Goal: Task Accomplishment & Management: Manage account settings

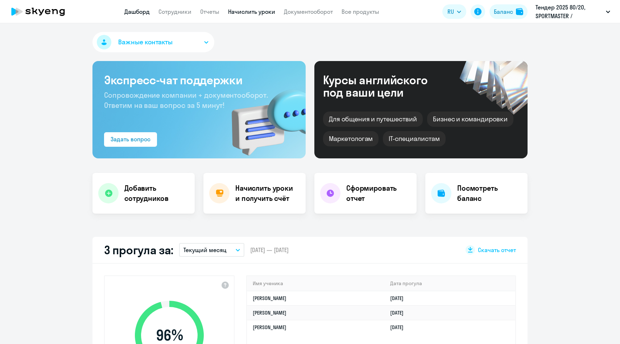
select select "30"
click at [245, 13] on link "Начислить уроки" at bounding box center [251, 11] width 47 height 7
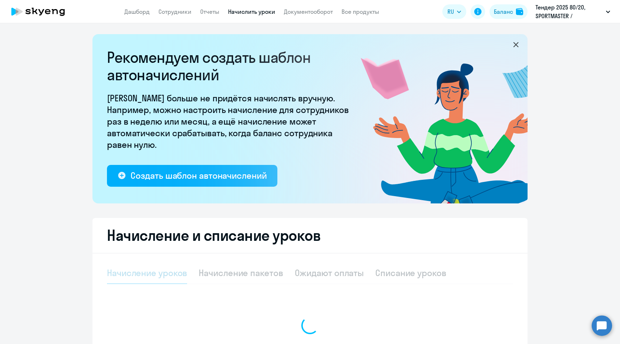
select select "10"
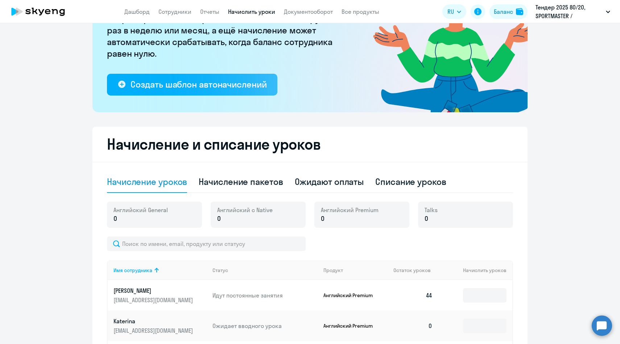
scroll to position [97, 0]
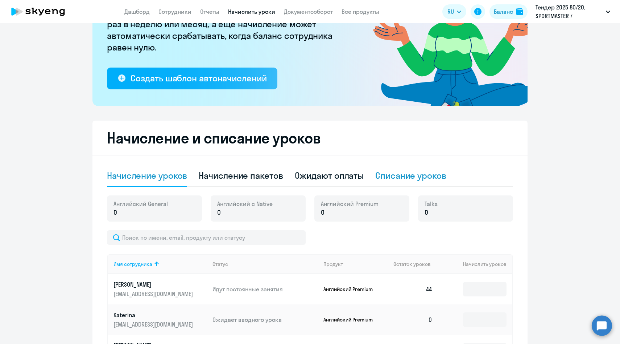
click at [393, 174] on div "Списание уроков" at bounding box center [410, 175] width 71 height 12
select select "10"
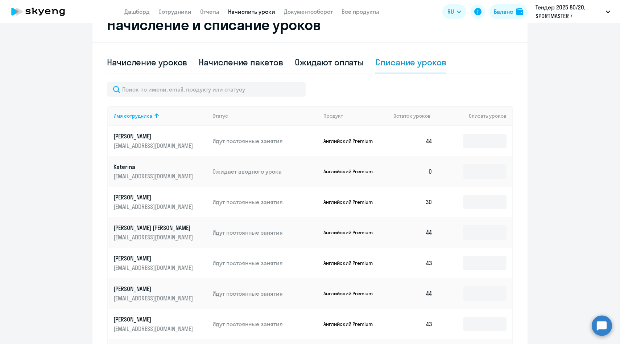
scroll to position [206, 0]
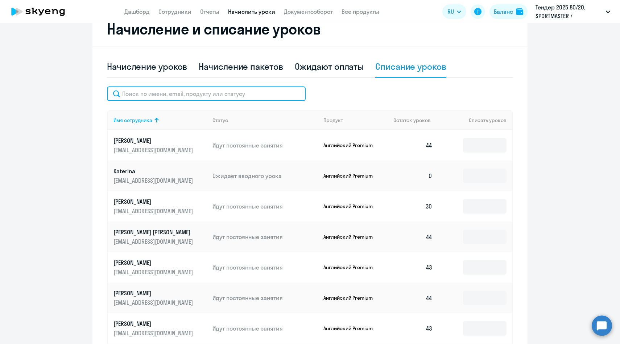
click at [238, 90] on input "text" at bounding box center [206, 93] width 199 height 15
paste input "OUstinova@sportmaster.ru"
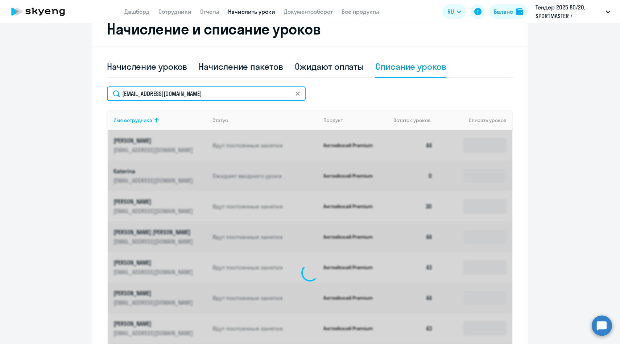
scroll to position [143, 0]
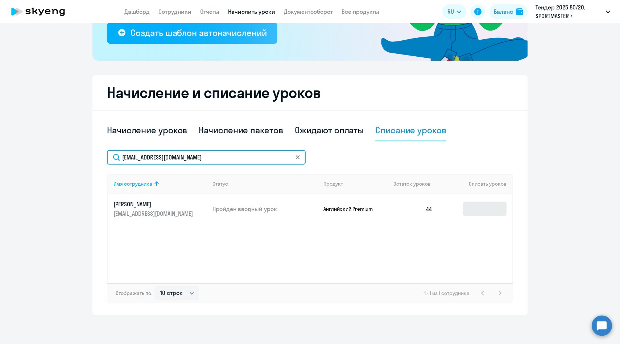
type input "OUstinova@sportmaster.ru"
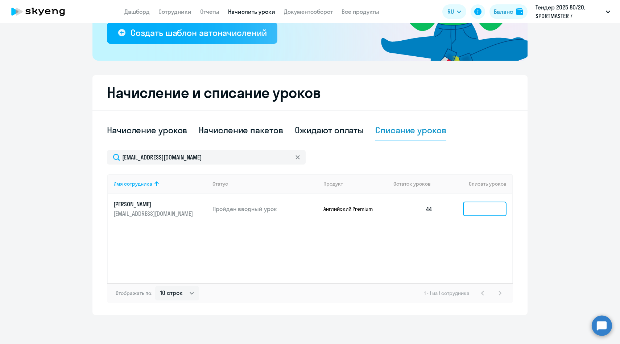
click at [475, 210] on input at bounding box center [485, 208] width 44 height 15
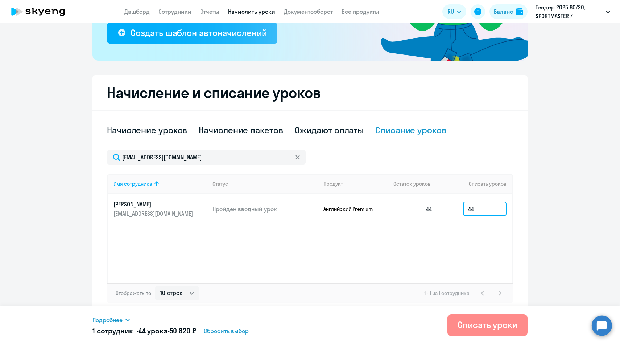
type input "44"
click at [477, 326] on div "Списать уроки" at bounding box center [488, 325] width 60 height 12
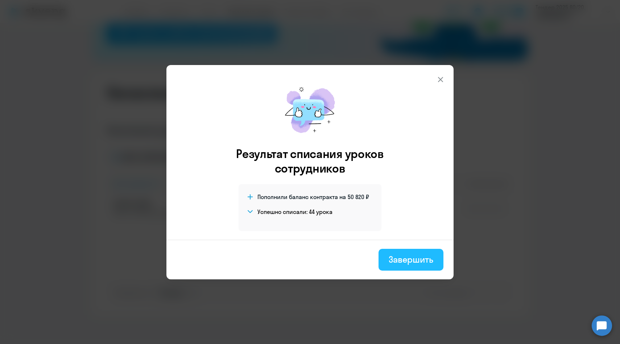
click at [391, 261] on div "Завершить" at bounding box center [411, 259] width 45 height 12
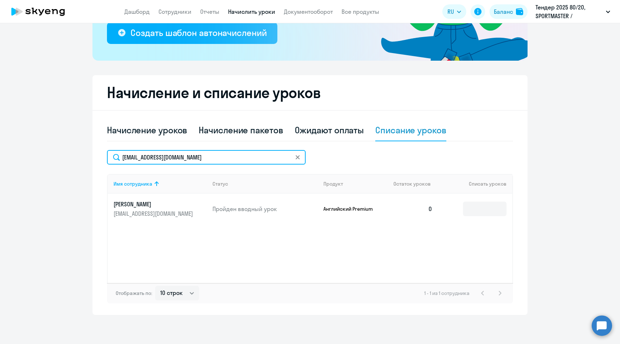
drag, startPoint x: 207, startPoint y: 157, endPoint x: 108, endPoint y: 148, distance: 99.1
click at [108, 148] on div "Начисление уроков Начисление пакетов Ожидают оплаты Списание уроков OUstinova@s…" at bounding box center [310, 211] width 406 height 184
paste input "KYEgor"
type input "KYEgorova@sportmaster.ru"
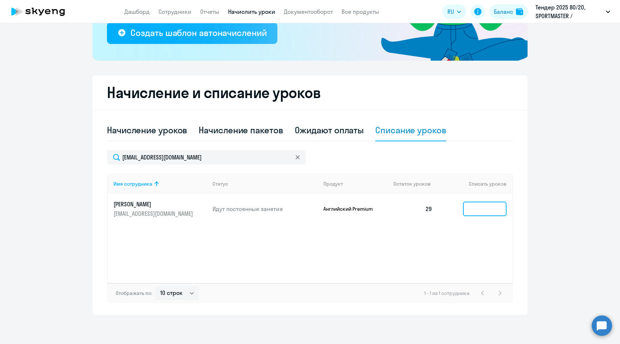
click at [492, 213] on input at bounding box center [485, 208] width 44 height 15
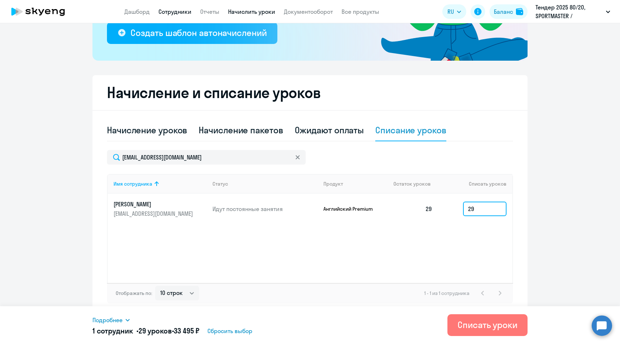
type input "29"
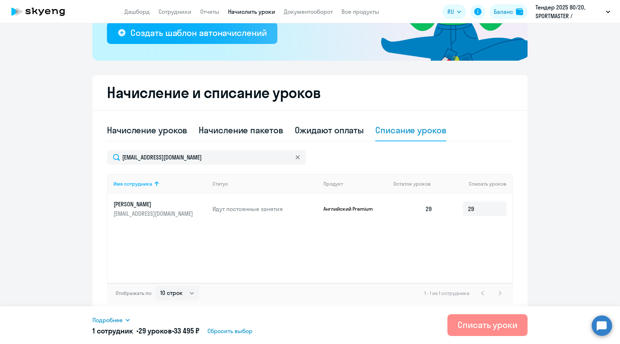
click at [478, 332] on button "Списать уроки" at bounding box center [488, 325] width 80 height 22
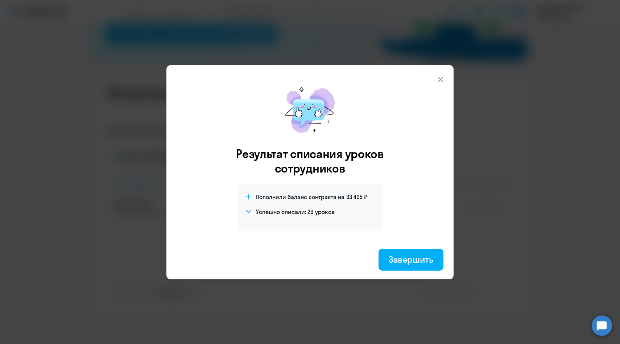
click at [403, 255] on div "Завершить" at bounding box center [411, 259] width 45 height 12
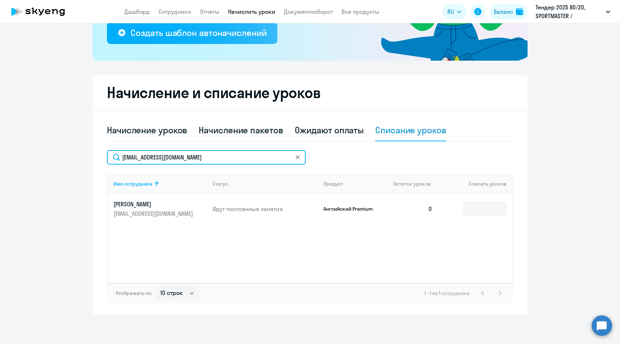
drag, startPoint x: 209, startPoint y: 160, endPoint x: 107, endPoint y: 152, distance: 102.6
click at [107, 152] on input "KYEgorova@sportmaster.ru" at bounding box center [206, 157] width 199 height 15
paste input "aaleshiche"
type input "[EMAIL_ADDRESS][DOMAIN_NAME]"
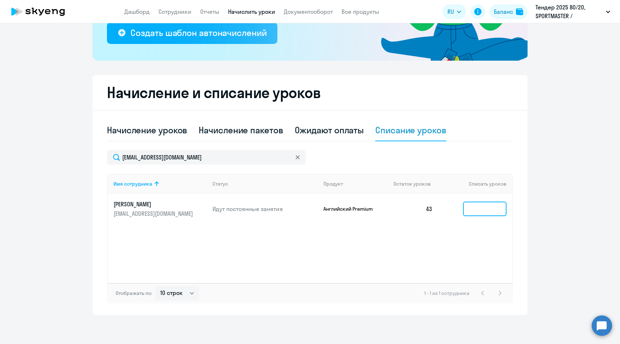
click at [487, 212] on input at bounding box center [485, 208] width 44 height 15
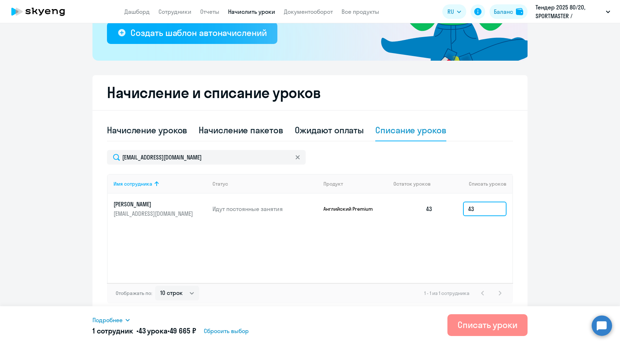
type input "43"
click at [483, 324] on div "Списать уроки" at bounding box center [488, 325] width 60 height 12
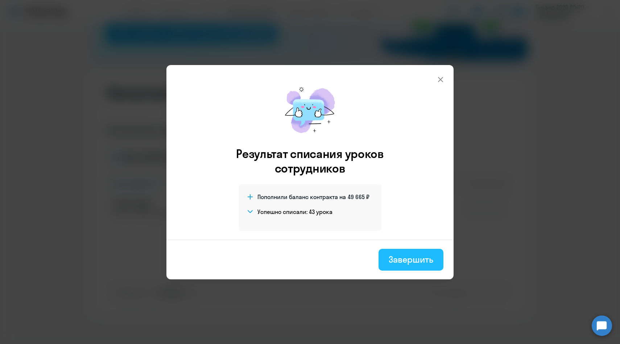
click at [400, 259] on div "Завершить" at bounding box center [411, 259] width 45 height 12
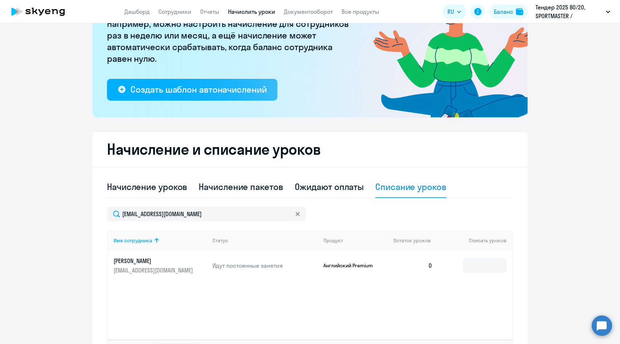
scroll to position [0, 0]
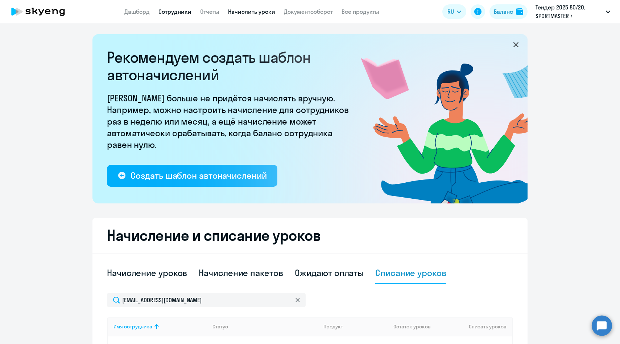
click at [173, 8] on link "Сотрудники" at bounding box center [175, 11] width 33 height 7
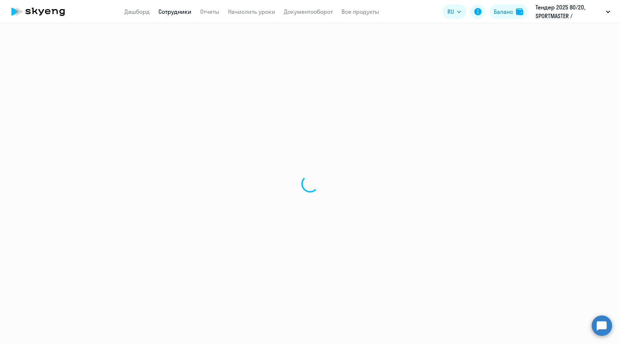
select select "30"
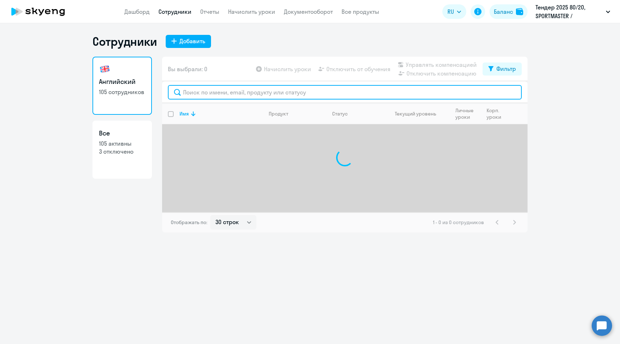
click at [198, 92] on input "text" at bounding box center [345, 92] width 354 height 15
paste input "[EMAIL_ADDRESS][DOMAIN_NAME]"
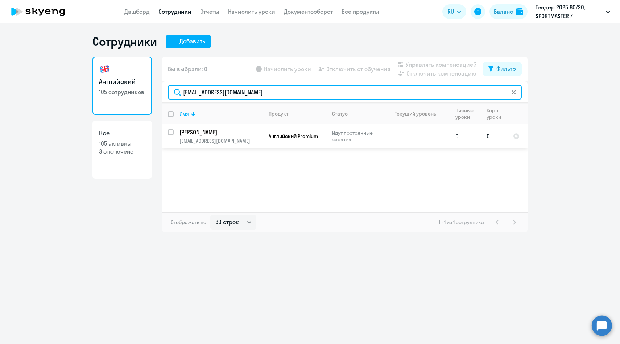
type input "[EMAIL_ADDRESS][DOMAIN_NAME]"
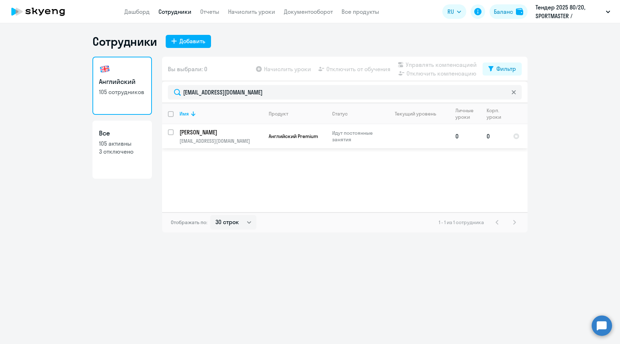
click at [241, 135] on p "[PERSON_NAME]" at bounding box center [221, 132] width 82 height 8
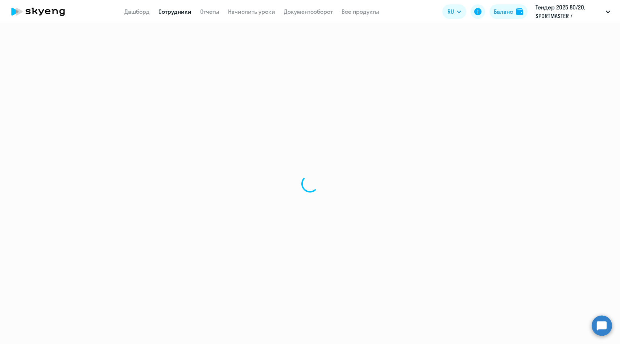
select select "english"
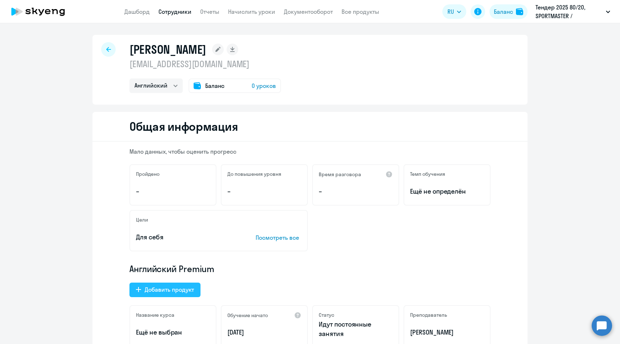
click at [163, 295] on button "Добавить продукт" at bounding box center [165, 289] width 71 height 15
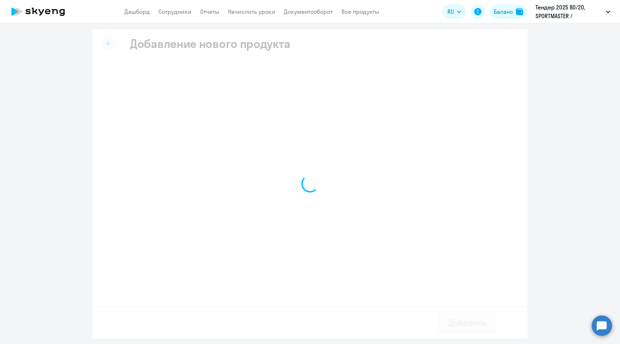
select select "english_adult_native_speaker"
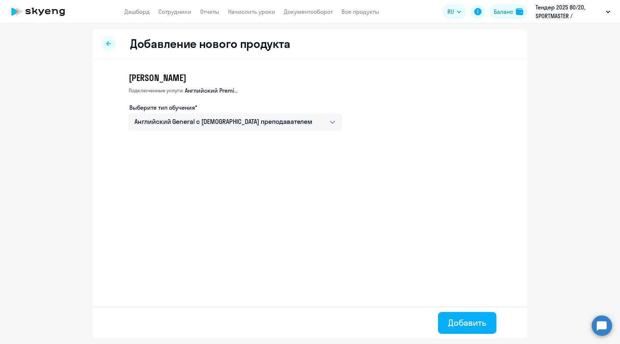
click at [180, 113] on div "Выберите тип обучения* Английский General с англоговорящим преподавателем" at bounding box center [235, 117] width 213 height 28
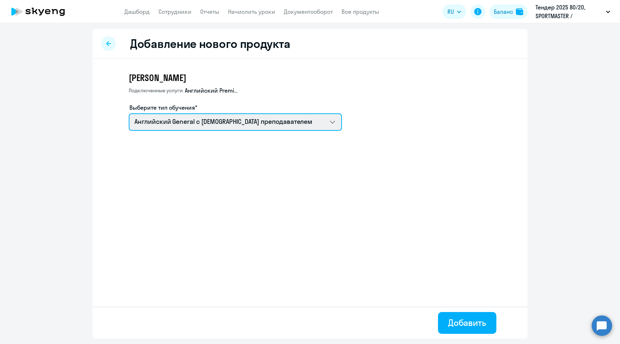
click at [180, 119] on select "Английский General с англоговорящим преподавателем" at bounding box center [235, 121] width 213 height 17
click at [129, 113] on select "Английский General с англоговорящим преподавателем" at bounding box center [235, 121] width 213 height 17
click at [186, 117] on select "Английский General с англоговорящим преподавателем" at bounding box center [235, 121] width 213 height 17
click at [129, 113] on select "Английский General с англоговорящим преподавателем" at bounding box center [235, 121] width 213 height 17
click at [186, 122] on select "Английский General с англоговорящим преподавателем" at bounding box center [235, 121] width 213 height 17
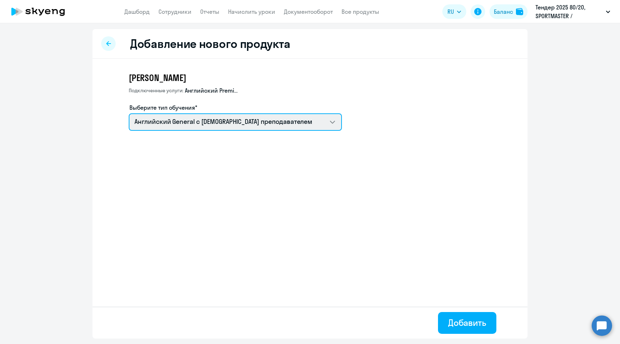
click at [129, 113] on select "Английский General с англоговорящим преподавателем" at bounding box center [235, 121] width 213 height 17
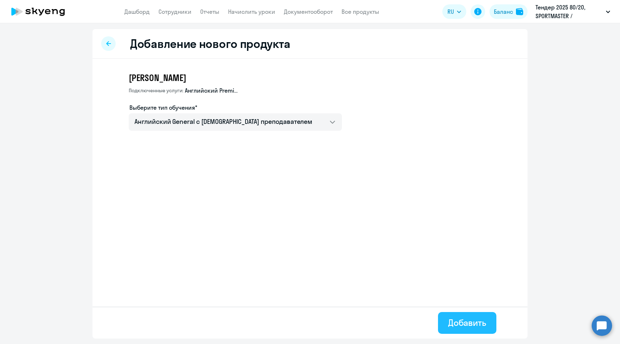
click at [447, 319] on button "Добавить" at bounding box center [467, 323] width 58 height 22
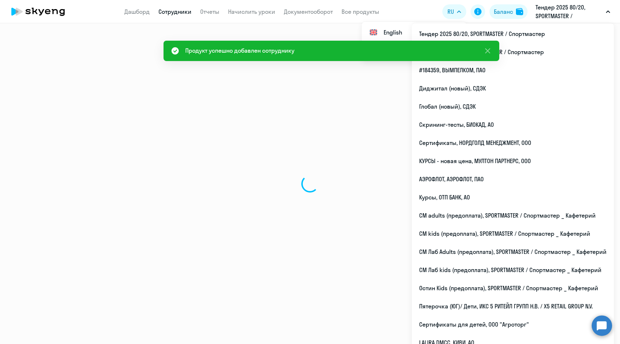
select select "english"
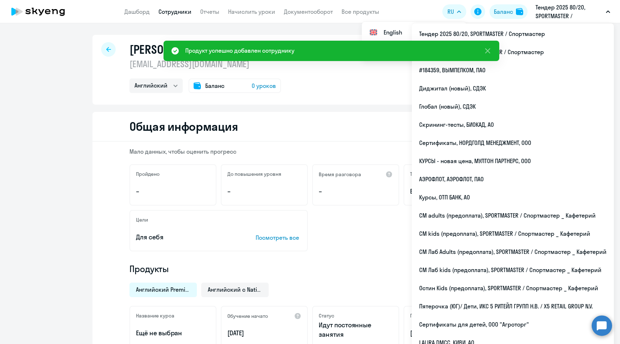
click at [169, 12] on link "Сотрудники" at bounding box center [175, 11] width 33 height 7
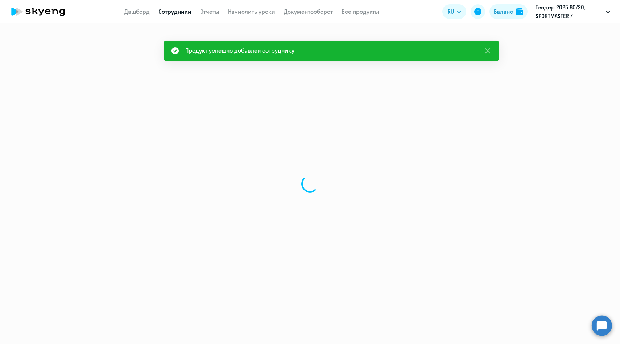
select select "30"
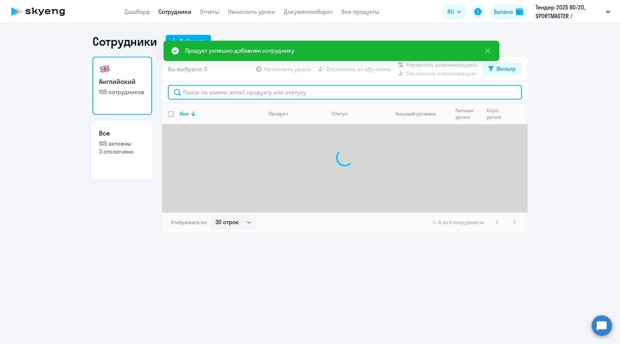
click at [190, 93] on input "text" at bounding box center [345, 92] width 354 height 15
paste input "KYEgorova@sportmaster.ru"
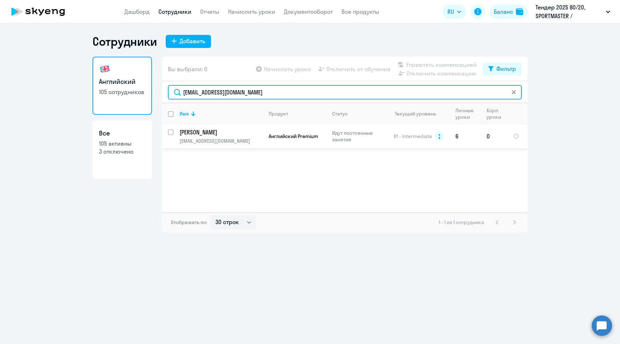
type input "KYEgorova@sportmaster.ru"
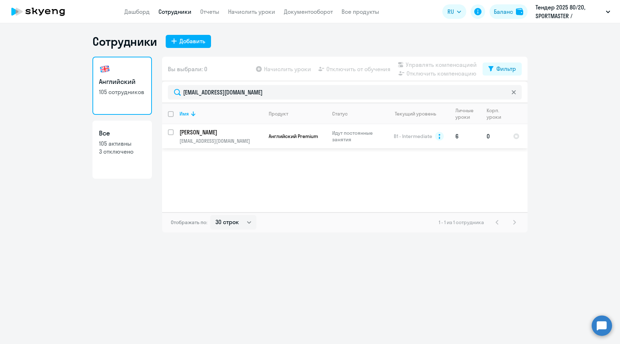
click at [194, 138] on p "kyegorova@sportmaster.ru" at bounding box center [221, 140] width 83 height 7
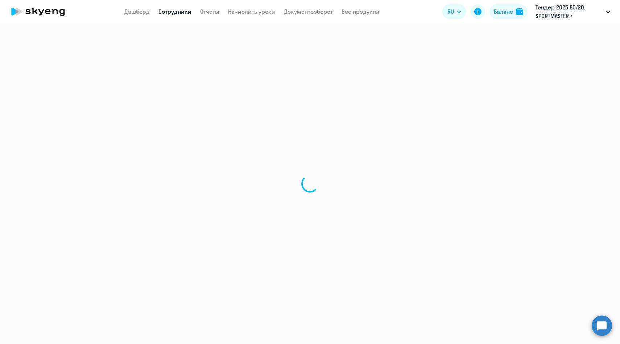
select select "english"
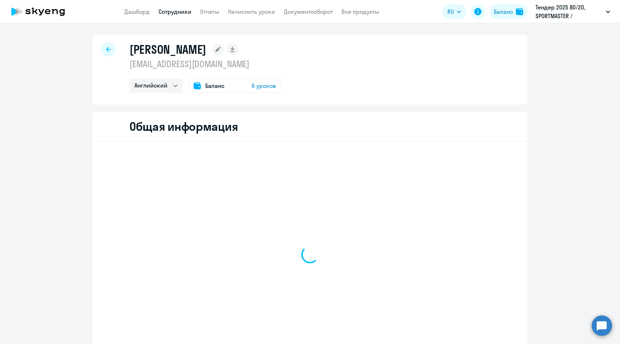
scroll to position [105, 0]
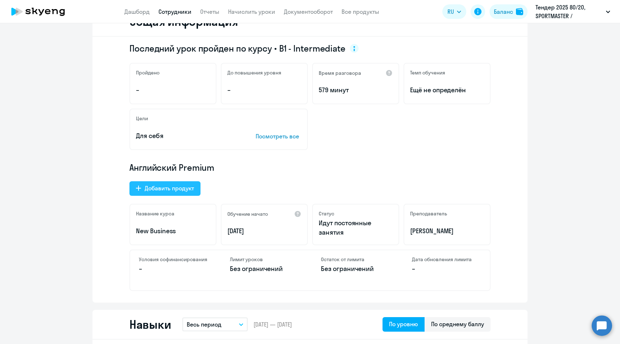
click at [178, 192] on div "Добавить продукт" at bounding box center [169, 188] width 49 height 9
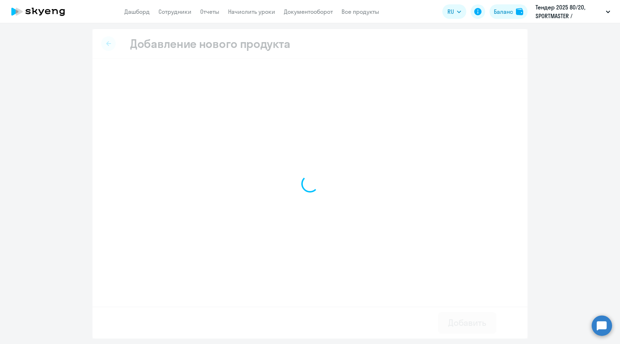
select select "english_adult_native_speaker"
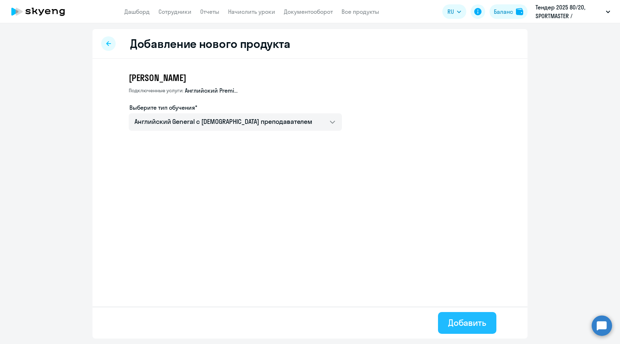
click at [471, 323] on div "Добавить" at bounding box center [467, 322] width 38 height 12
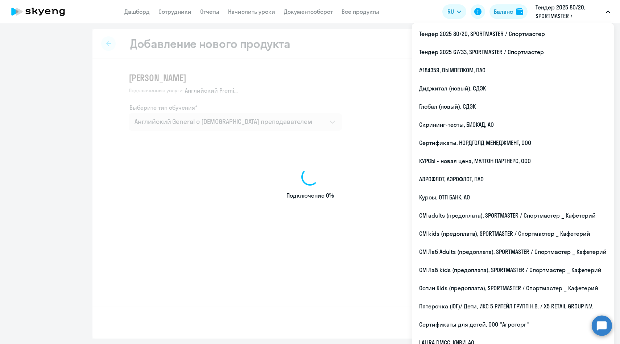
select select "english"
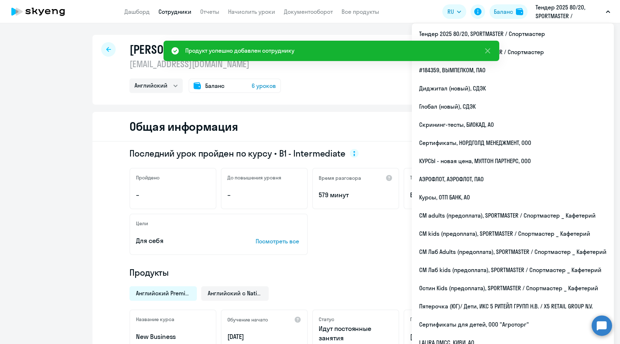
click at [109, 51] on icon at bounding box center [108, 49] width 5 height 5
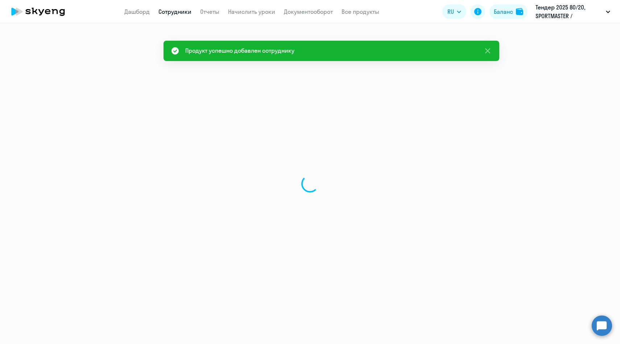
select select "30"
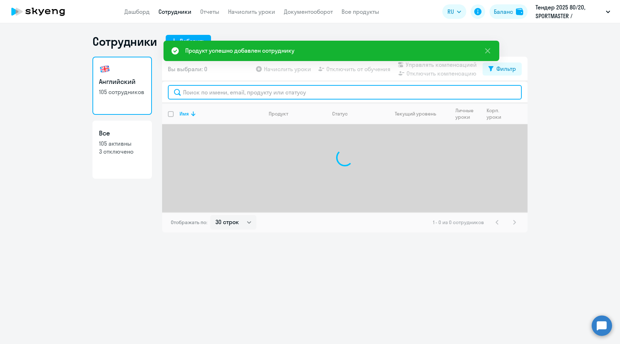
click at [209, 94] on input "text" at bounding box center [345, 92] width 354 height 15
paste input "OUstinova@sportmaster.ru"
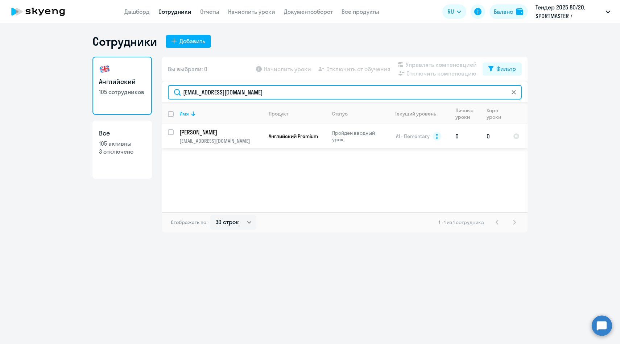
type input "OUstinova@sportmaster.ru"
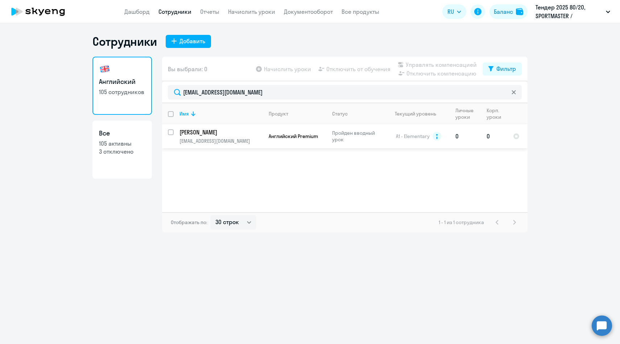
click at [189, 140] on p "[EMAIL_ADDRESS][DOMAIN_NAME]" at bounding box center [221, 140] width 83 height 7
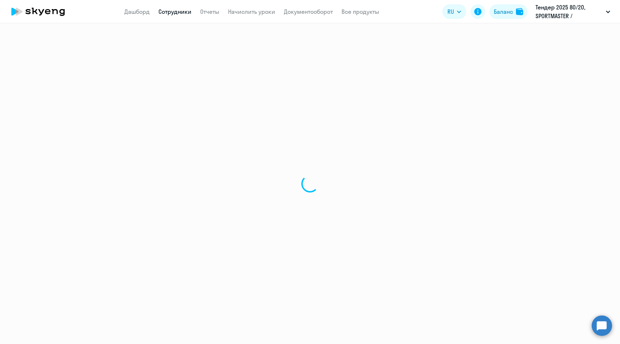
select select "english"
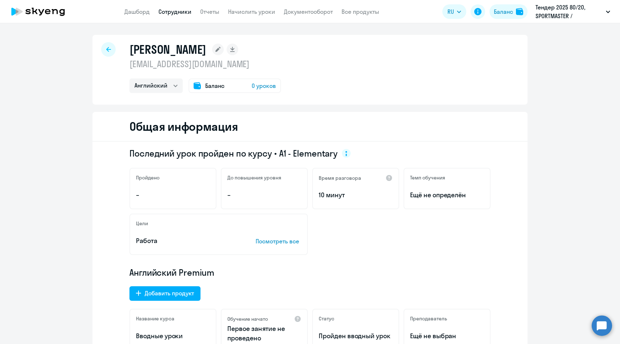
scroll to position [54, 0]
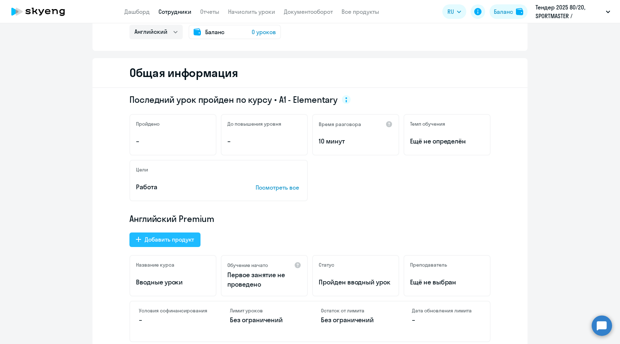
click at [180, 241] on div "Добавить продукт" at bounding box center [169, 239] width 49 height 9
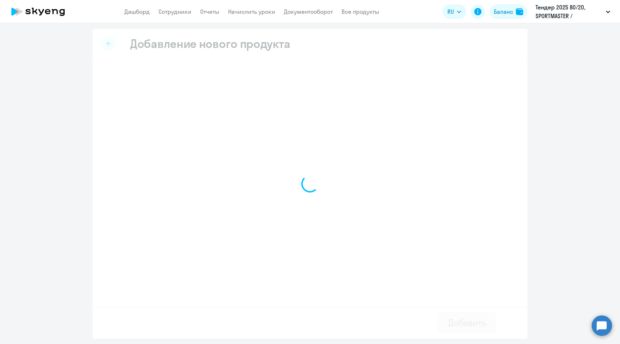
select select "english_adult_native_speaker"
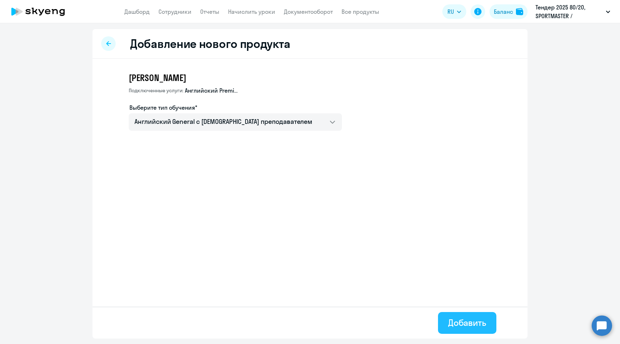
click at [464, 323] on div "Добавить" at bounding box center [467, 322] width 38 height 12
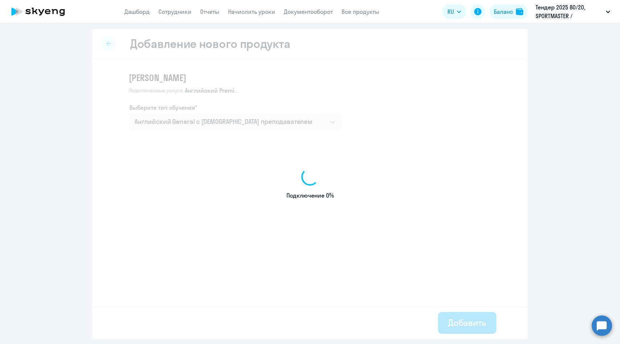
select select "english"
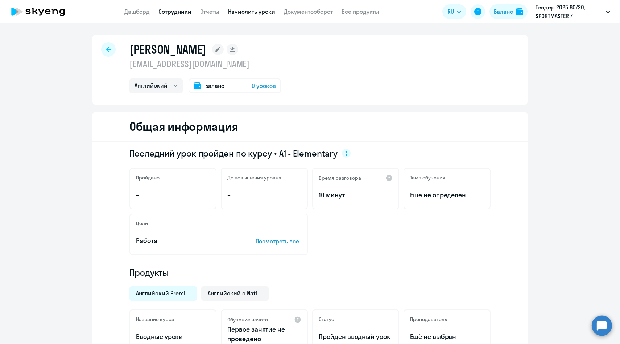
click at [260, 12] on link "Начислить уроки" at bounding box center [251, 11] width 47 height 7
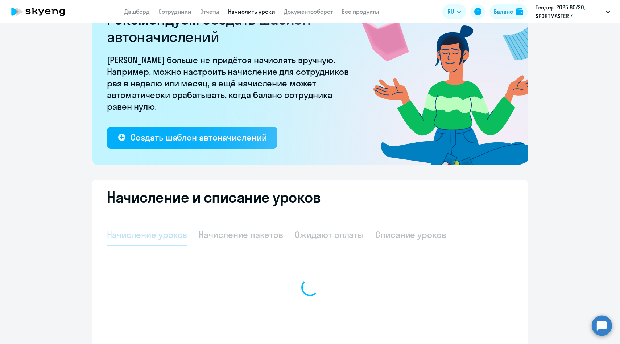
select select "10"
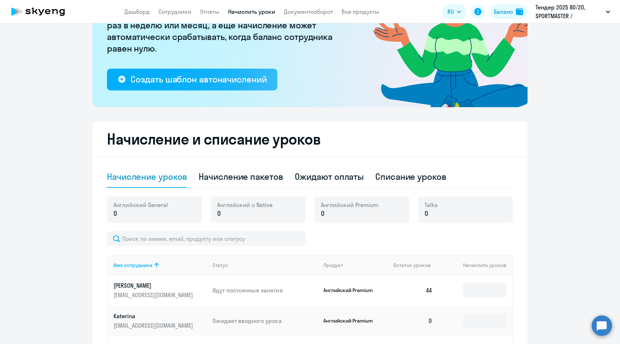
scroll to position [114, 0]
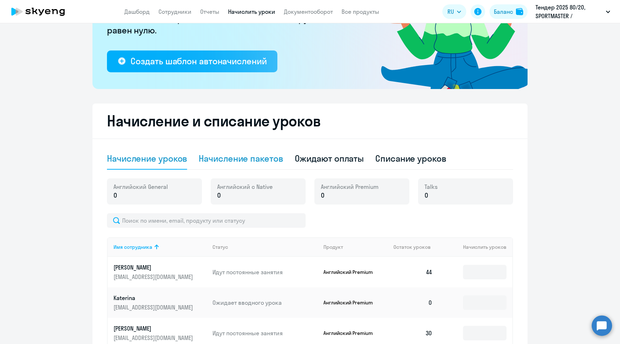
click at [273, 158] on div "Начисление пакетов" at bounding box center [241, 158] width 84 height 12
select select "10"
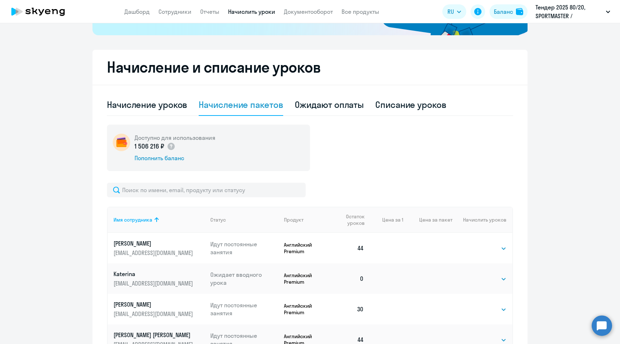
scroll to position [173, 0]
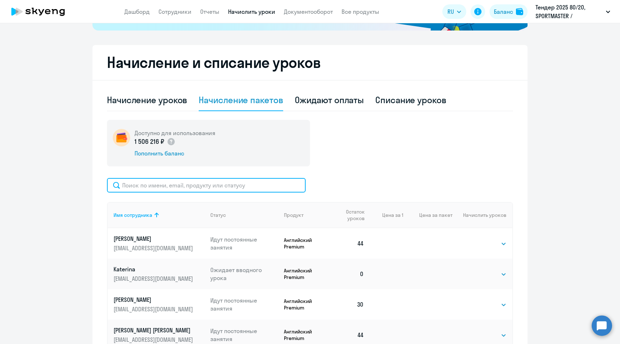
click at [263, 181] on input "text" at bounding box center [206, 185] width 199 height 15
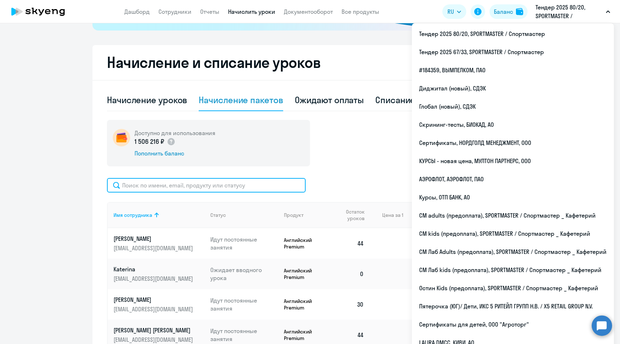
paste input "OUstinova@sportmaster.ru"
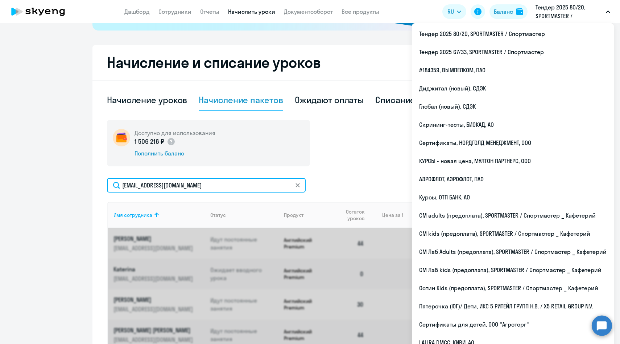
type input "OUstinova@sportmaster.ru"
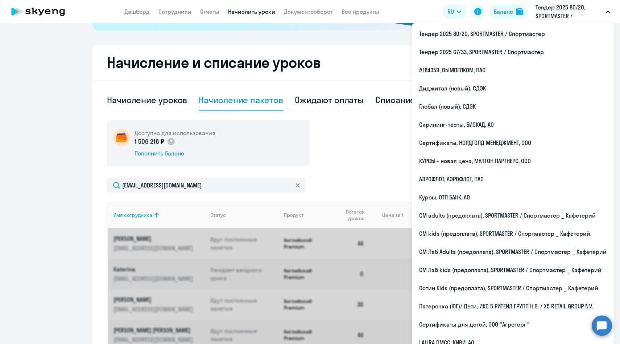
click at [356, 178] on div "OUstinova@sportmaster.ru" at bounding box center [310, 185] width 406 height 15
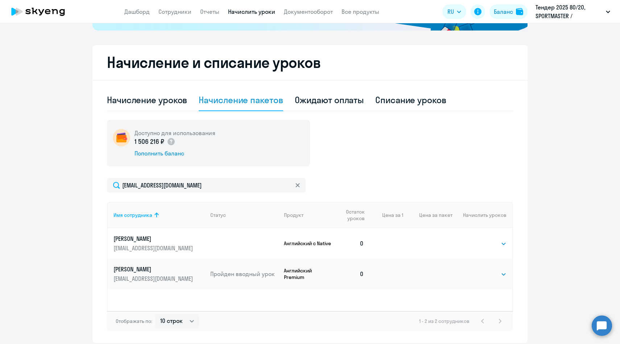
scroll to position [201, 0]
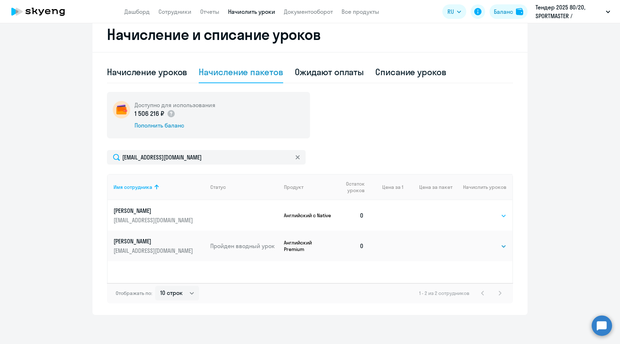
click at [498, 215] on select "Выбрать 4 8 14 16 32 64 96 128" at bounding box center [492, 215] width 30 height 9
select select "64"
click at [477, 211] on select "Выбрать 4 8 14 16 32 64 96 128" at bounding box center [492, 215] width 30 height 9
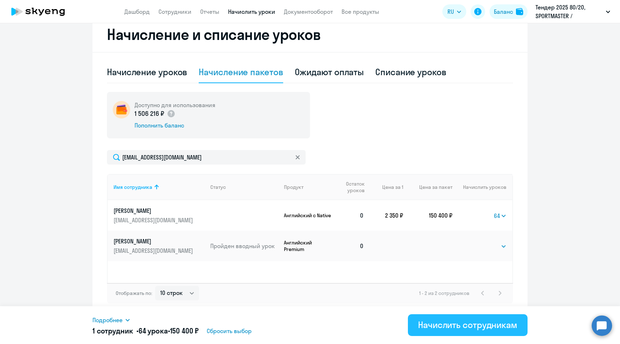
click at [441, 324] on div "Начислить сотрудникам" at bounding box center [467, 325] width 99 height 12
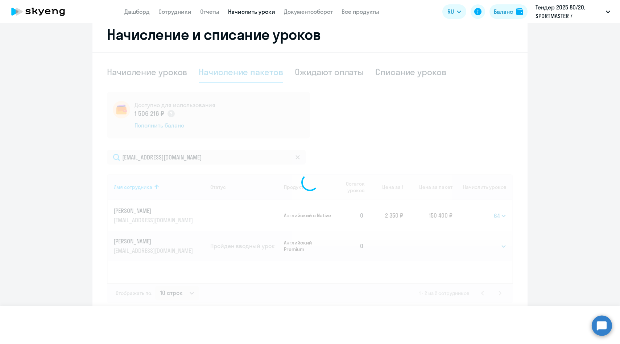
select select
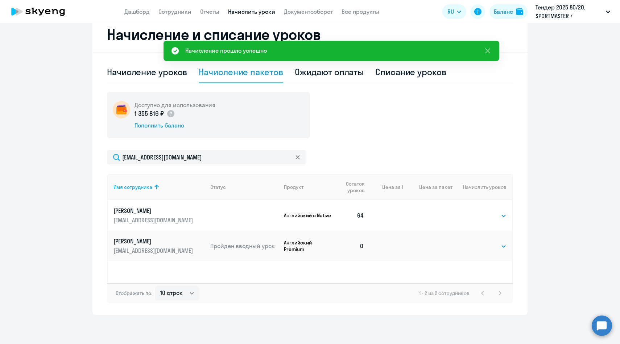
click at [406, 72] on div "Списание уроков" at bounding box center [410, 72] width 71 height 12
select select "10"
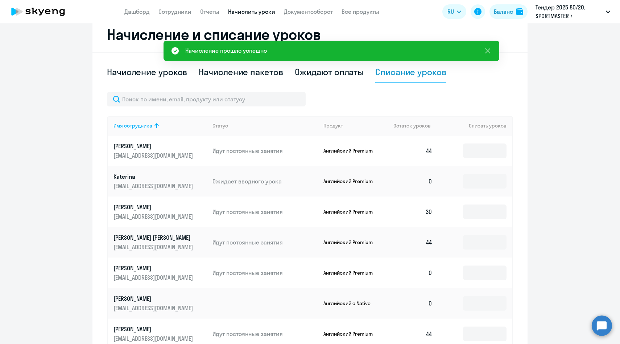
click at [252, 157] on td "Идут постоянные занятия" at bounding box center [262, 150] width 111 height 30
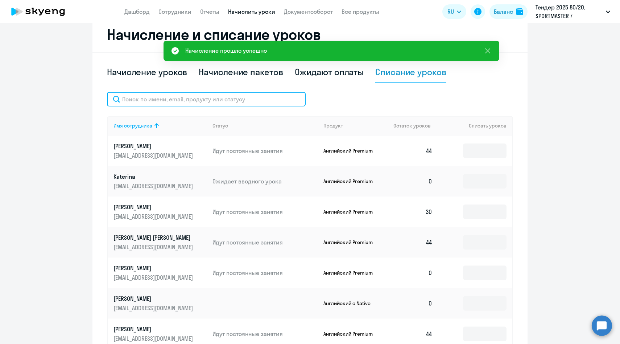
click at [229, 100] on input "text" at bounding box center [206, 99] width 199 height 15
paste input "OUstinova@sportmaster.ru"
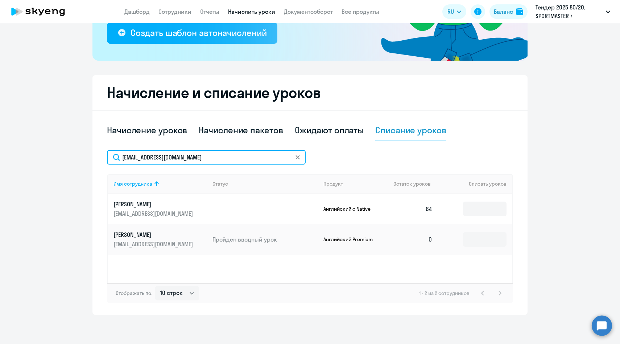
scroll to position [143, 0]
type input "OUstinova@sportmaster.ru"
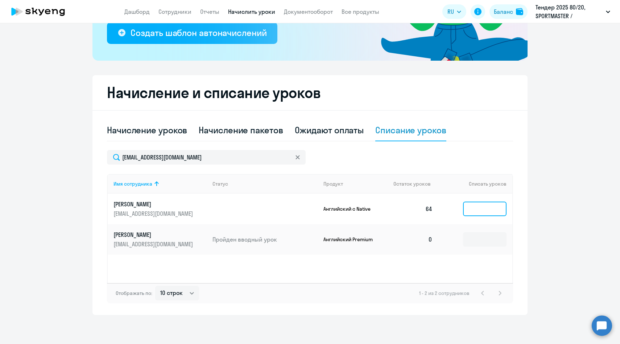
click at [480, 212] on input at bounding box center [485, 208] width 44 height 15
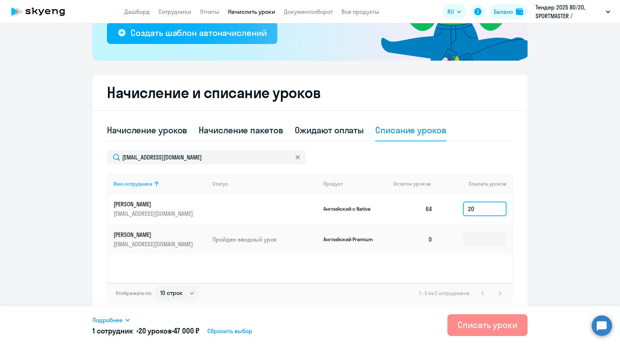
type input "20"
click at [474, 330] on div "Списать уроки" at bounding box center [488, 325] width 60 height 12
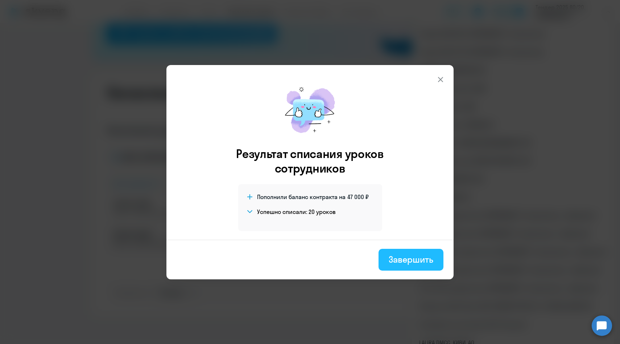
click at [400, 263] on div "Завершить" at bounding box center [411, 259] width 45 height 12
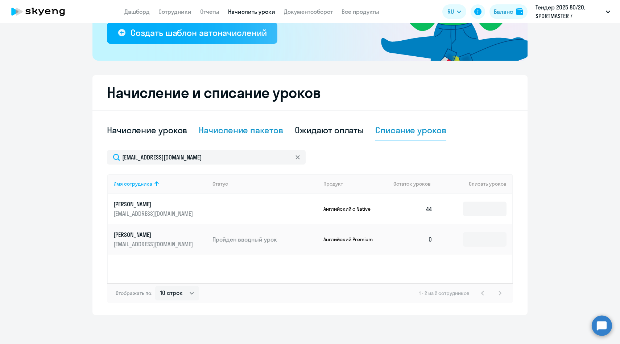
click at [213, 132] on div "Начисление пакетов" at bounding box center [241, 130] width 84 height 12
select select "10"
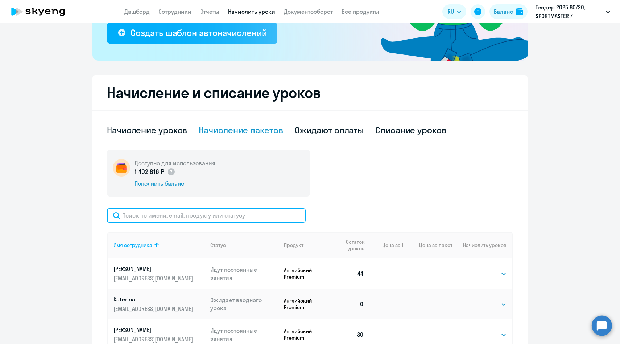
click at [212, 220] on input "text" at bounding box center [206, 215] width 199 height 15
paste input "KYEgorova@sportmaster.ru"
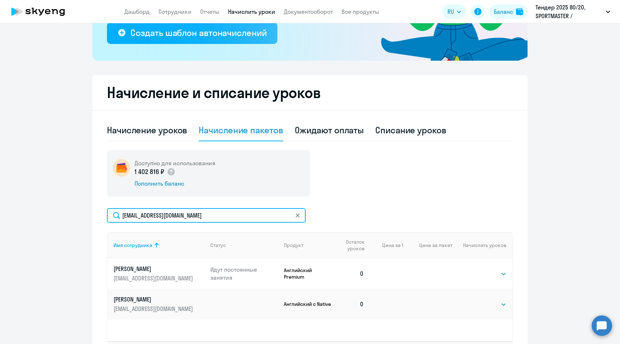
scroll to position [201, 0]
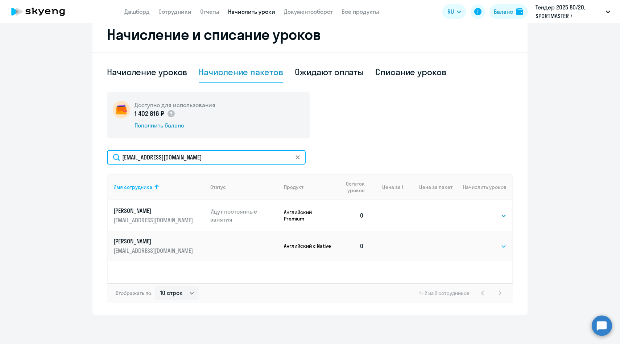
type input "KYEgorova@sportmaster.ru"
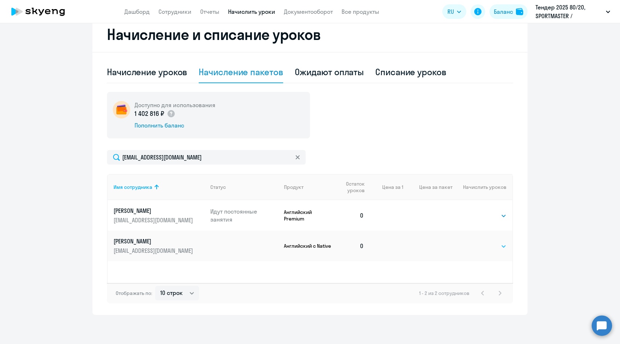
click at [496, 247] on select "Выбрать 4 8 14 16 32 64 96 128" at bounding box center [492, 246] width 30 height 9
select select "32"
click at [477, 242] on select "Выбрать 4 8 14 16 32 64 96 128" at bounding box center [492, 246] width 30 height 9
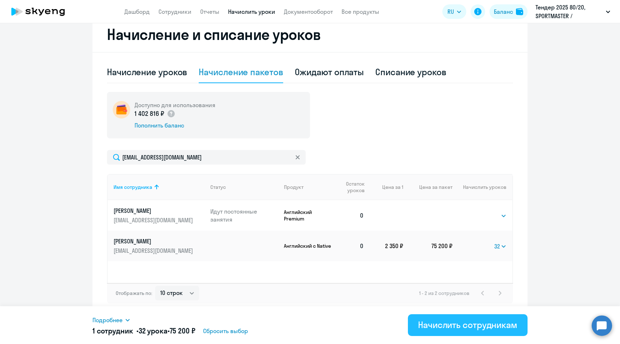
click at [457, 317] on button "Начислить сотрудникам" at bounding box center [468, 325] width 120 height 22
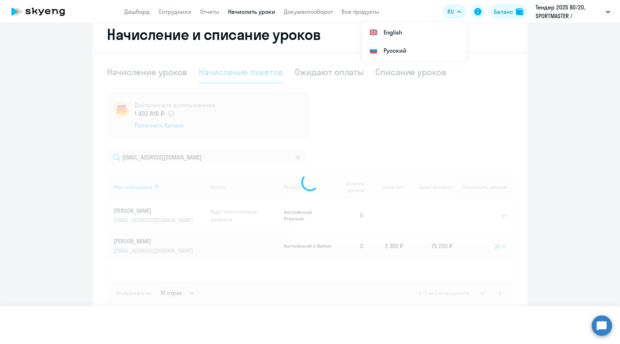
select select
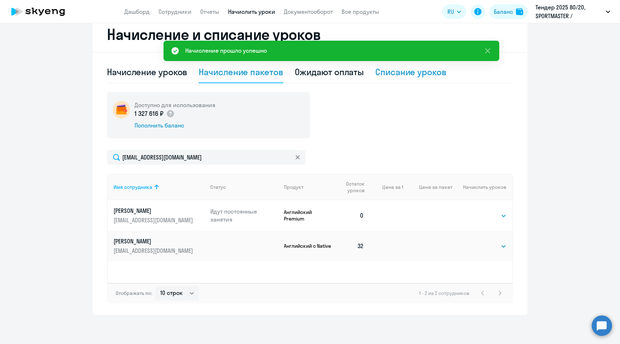
click at [401, 78] on div "Списание уроков" at bounding box center [410, 72] width 71 height 22
select select "10"
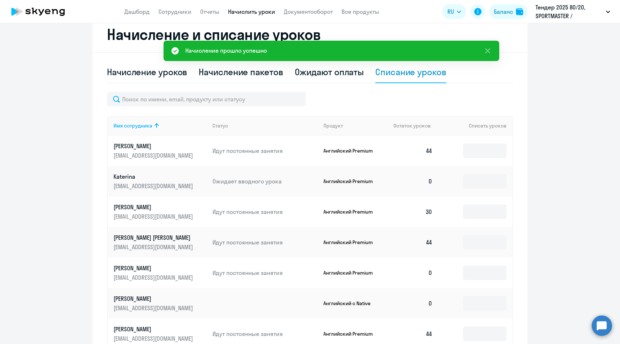
click at [208, 158] on td "Идут постоянные занятия" at bounding box center [262, 150] width 111 height 30
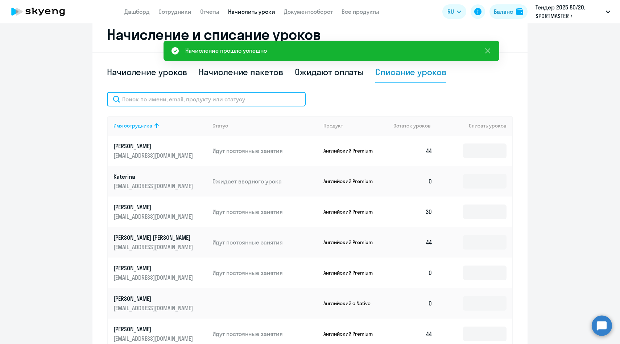
click at [196, 100] on input "text" at bounding box center [206, 99] width 199 height 15
paste input "KYEgorova@sportmaster.ru"
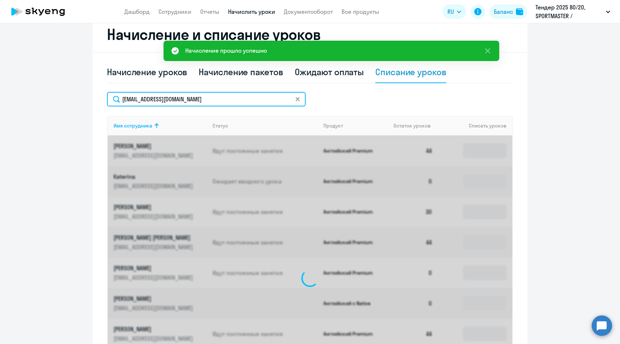
scroll to position [143, 0]
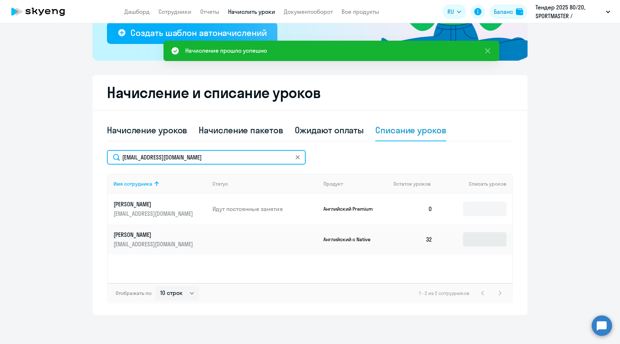
type input "KYEgorova@sportmaster.ru"
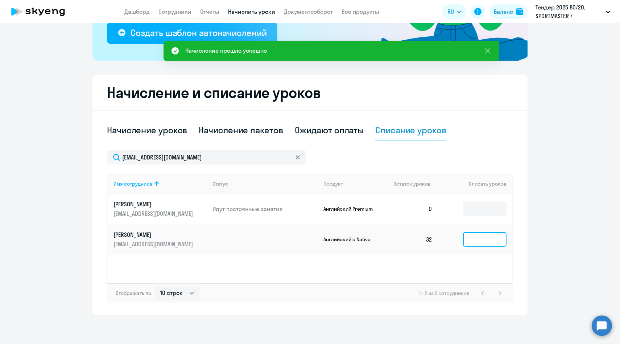
click at [477, 242] on input at bounding box center [485, 239] width 44 height 15
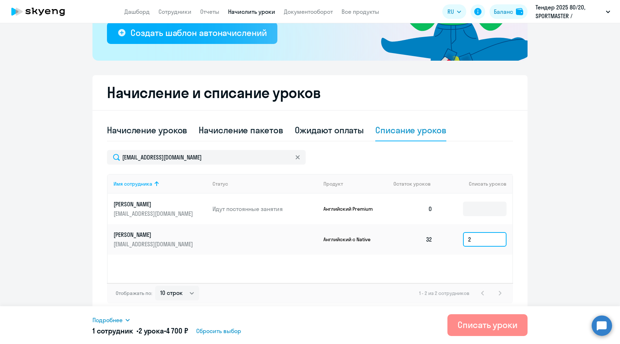
type input "2"
click at [465, 333] on button "Списать уроки" at bounding box center [488, 325] width 80 height 22
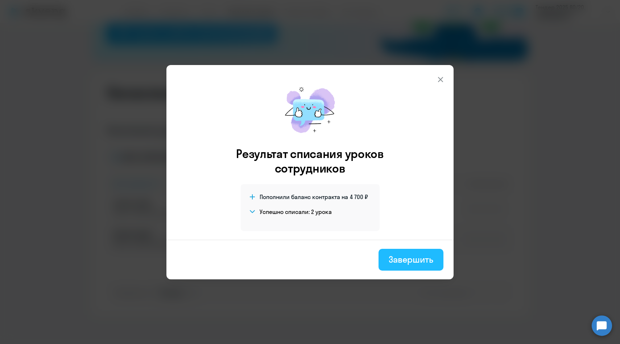
click at [414, 259] on div "Завершить" at bounding box center [411, 259] width 45 height 12
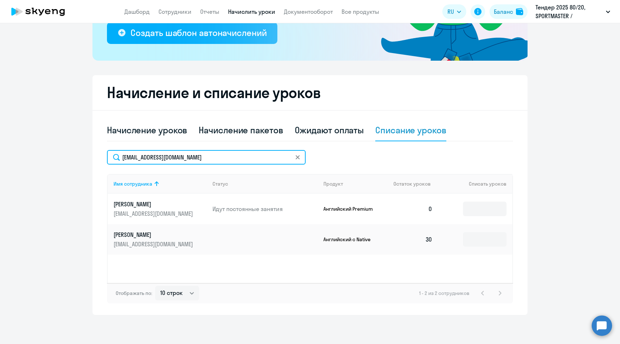
drag, startPoint x: 198, startPoint y: 159, endPoint x: 101, endPoint y: 156, distance: 97.3
click at [101, 156] on div "Начисление и списание уроков Начисление уроков Начисление пакетов Ожидают оплат…" at bounding box center [310, 194] width 435 height 239
paste input "aaleshiche"
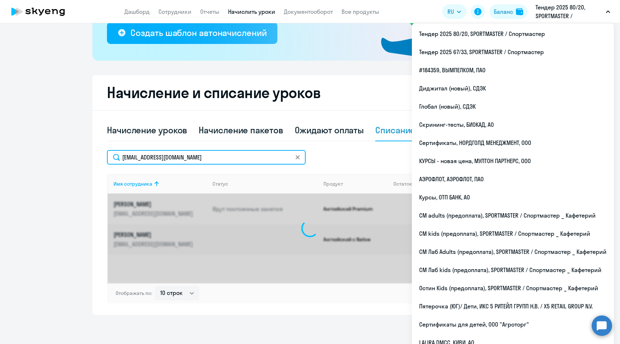
type input "[EMAIL_ADDRESS][DOMAIN_NAME]"
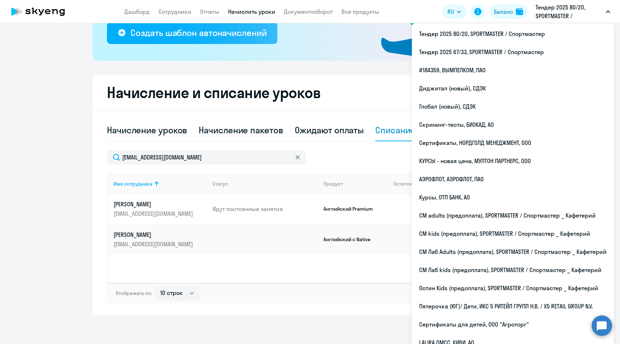
click at [353, 161] on div "[EMAIL_ADDRESS][DOMAIN_NAME]" at bounding box center [310, 157] width 406 height 15
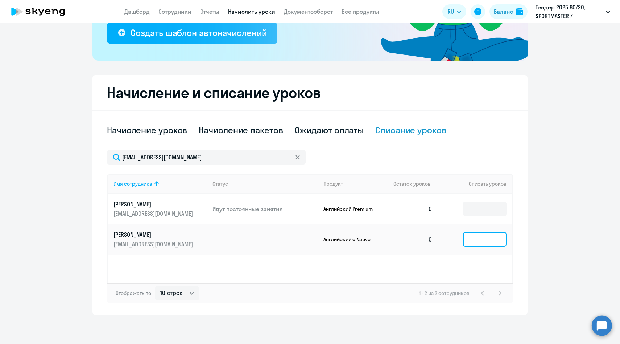
click at [482, 243] on input at bounding box center [485, 239] width 44 height 15
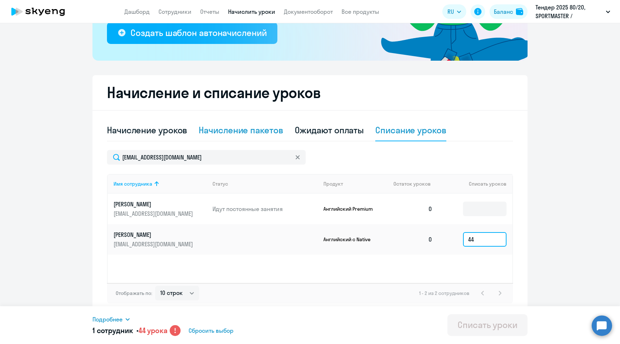
type input "44"
click at [251, 131] on div "Начисление пакетов" at bounding box center [241, 130] width 84 height 12
select select "10"
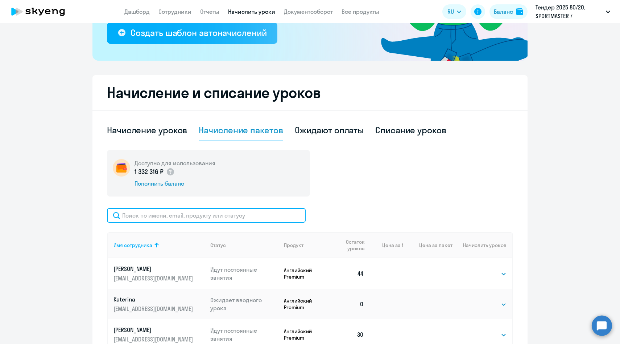
click at [224, 209] on input "text" at bounding box center [206, 215] width 199 height 15
paste input "[EMAIL_ADDRESS][DOMAIN_NAME]"
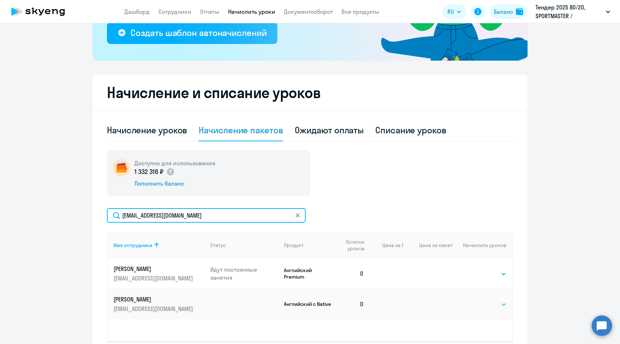
type input "[EMAIL_ADDRESS][DOMAIN_NAME]"
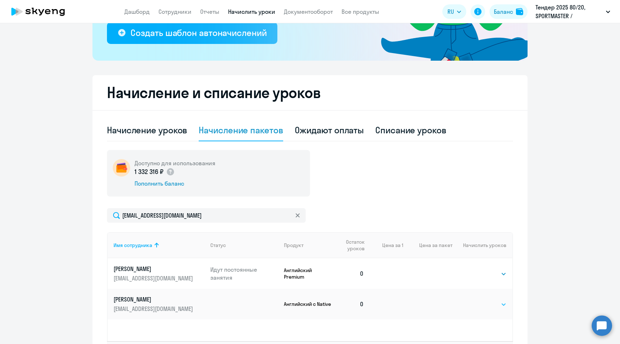
click at [491, 304] on select "Выбрать 4 8 14 16 32 64 96 128" at bounding box center [492, 304] width 30 height 9
select select "64"
click at [477, 300] on select "Выбрать 4 8 14 16 32 64 96 128" at bounding box center [492, 304] width 30 height 9
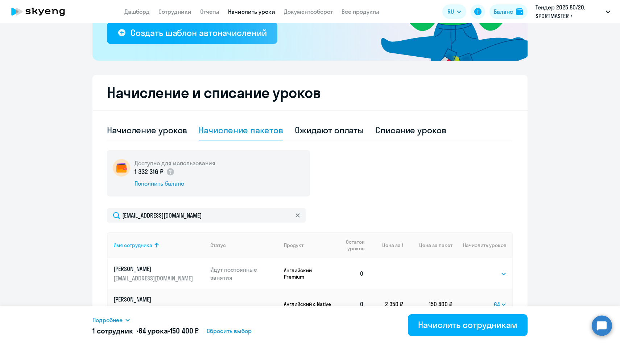
scroll to position [201, 0]
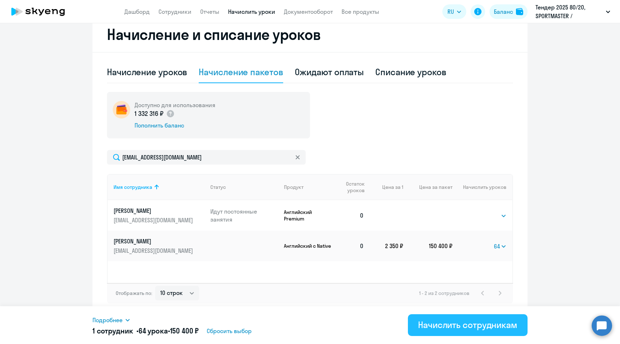
click at [439, 323] on div "Начислить сотрудникам" at bounding box center [467, 325] width 99 height 12
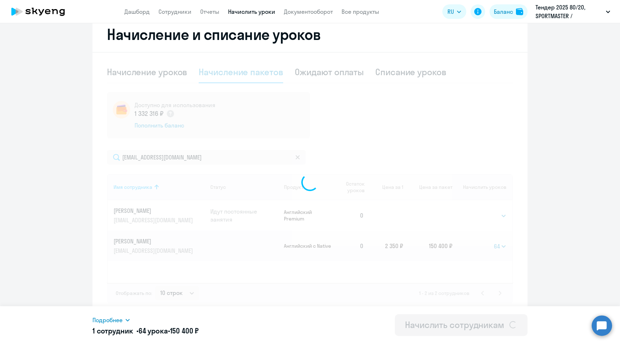
select select
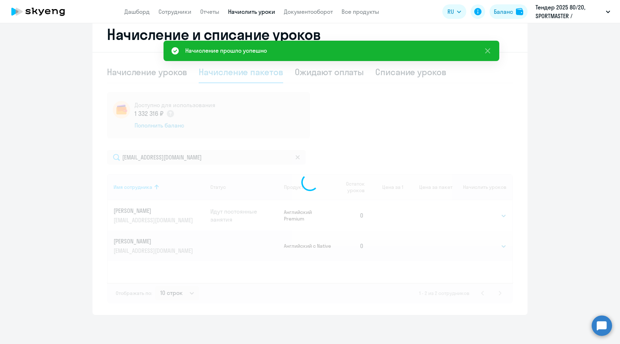
click at [415, 75] on div "Списание уроков" at bounding box center [410, 72] width 71 height 12
select select "10"
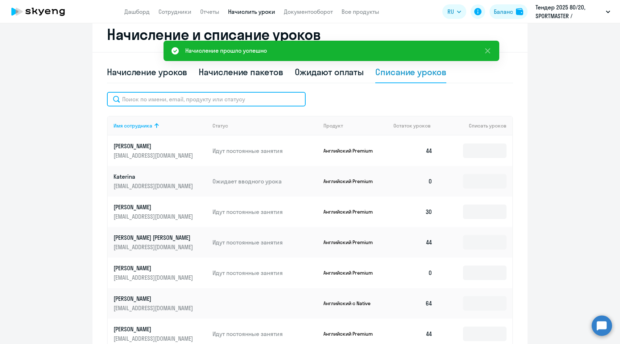
click at [240, 94] on input "text" at bounding box center [206, 99] width 199 height 15
paste input "[EMAIL_ADDRESS][DOMAIN_NAME]"
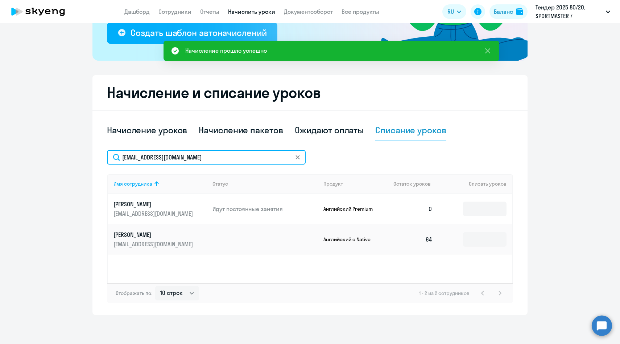
scroll to position [143, 0]
type input "[EMAIL_ADDRESS][DOMAIN_NAME]"
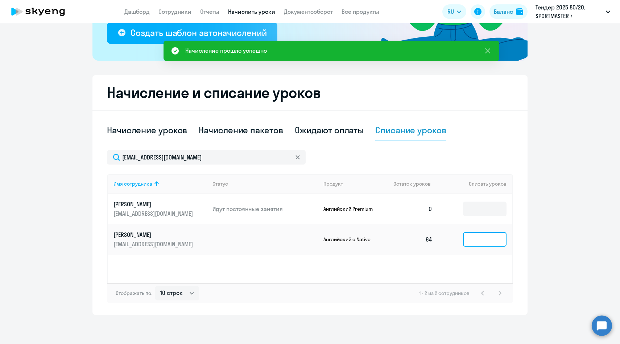
click at [470, 242] on input at bounding box center [485, 239] width 44 height 15
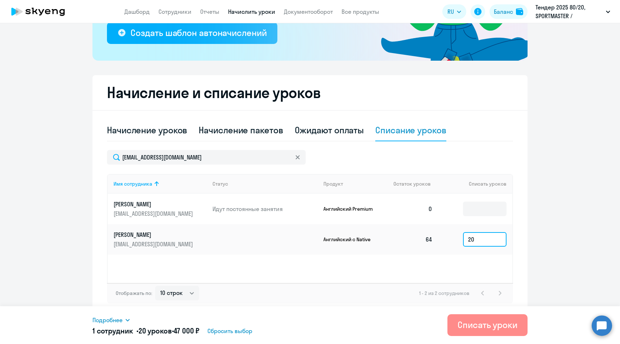
type input "20"
click at [468, 326] on div "Списать уроки" at bounding box center [488, 325] width 60 height 12
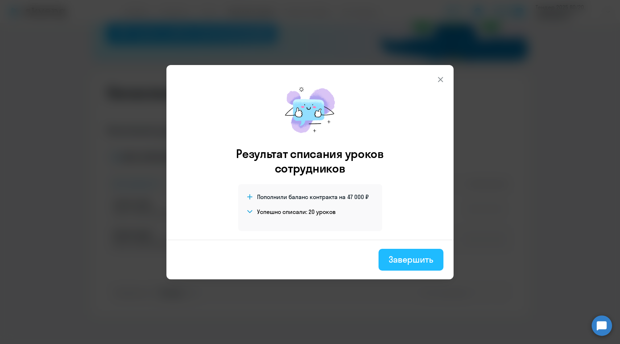
click at [427, 267] on button "Завершить" at bounding box center [411, 260] width 65 height 22
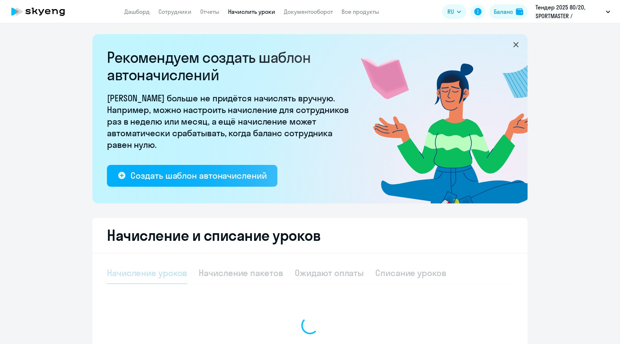
select select "10"
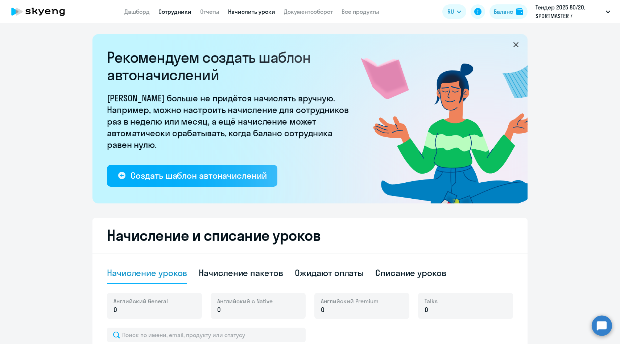
click at [177, 11] on link "Сотрудники" at bounding box center [175, 11] width 33 height 7
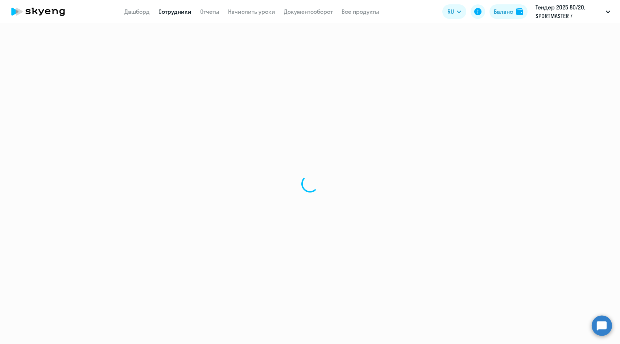
select select "30"
